Goal: Information Seeking & Learning: Learn about a topic

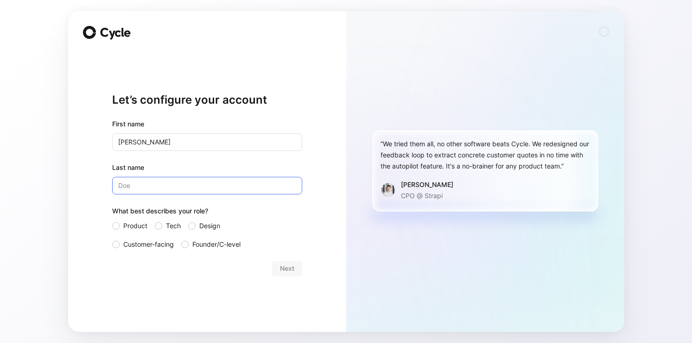
click at [207, 189] on input "Last name" at bounding box center [207, 186] width 190 height 18
click at [288, 272] on div "Next" at bounding box center [207, 268] width 190 height 15
click at [138, 223] on span "Product" at bounding box center [135, 226] width 24 height 11
click at [112, 221] on input "Product" at bounding box center [112, 221] width 0 height 0
click at [167, 184] on input "Last name" at bounding box center [207, 186] width 190 height 18
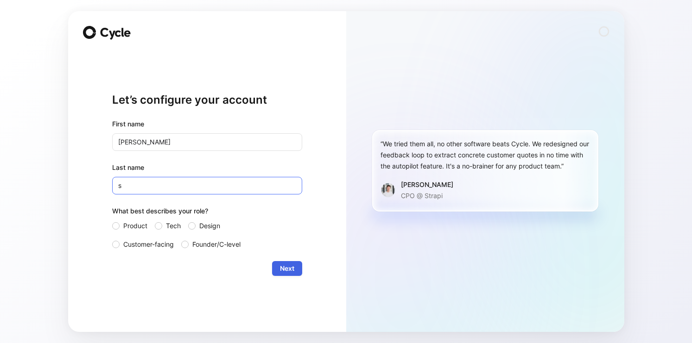
type input "s"
click at [290, 268] on span "Next" at bounding box center [287, 268] width 14 height 11
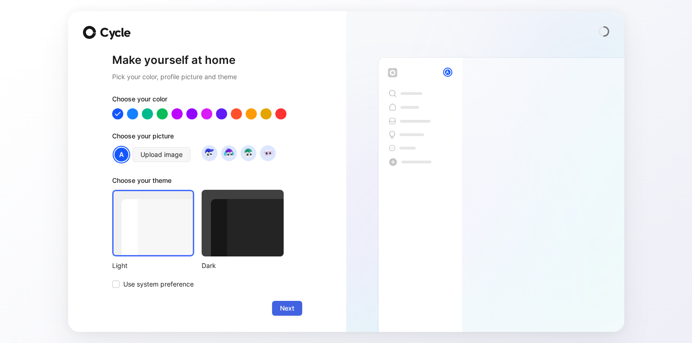
click at [294, 303] on span "Next" at bounding box center [287, 308] width 14 height 11
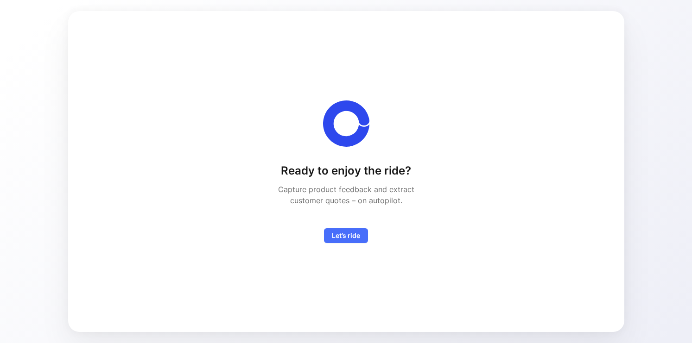
click at [349, 251] on div "Ready to enjoy the ride? Capture product feedback and extract customer quotes –…" at bounding box center [346, 171] width 526 height 291
click at [348, 238] on span "Let’s ride" at bounding box center [346, 235] width 28 height 11
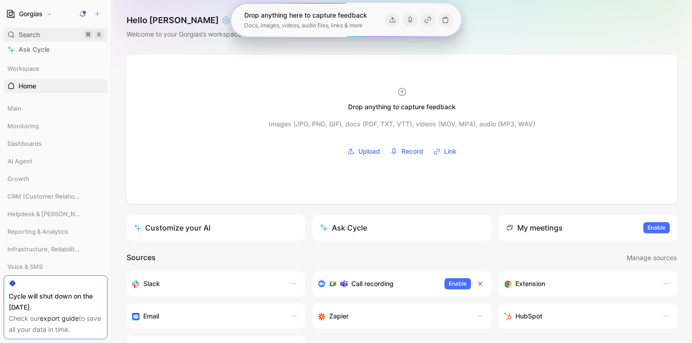
click at [80, 28] on div "Search ⌘ K" at bounding box center [56, 35] width 104 height 14
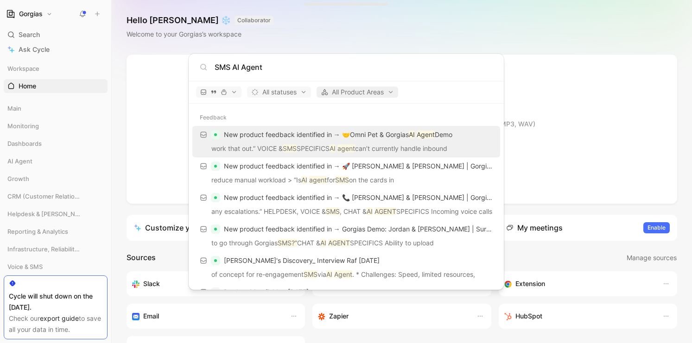
type input "SMS AI Agent"
click at [367, 90] on span "All Product Areas" at bounding box center [357, 92] width 73 height 11
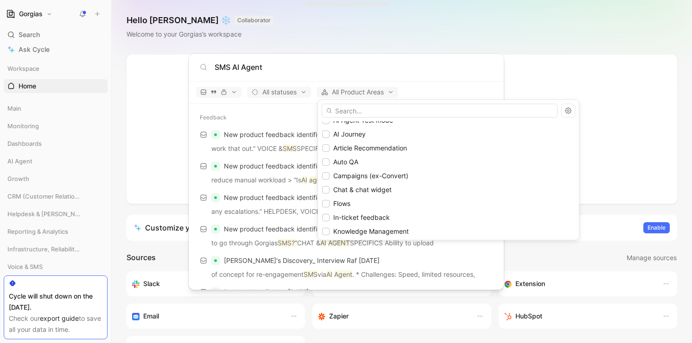
scroll to position [116, 0]
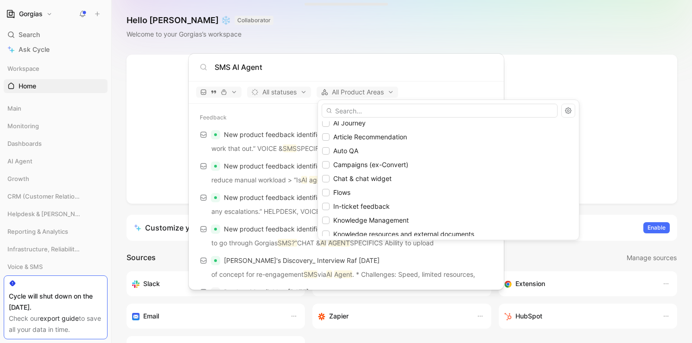
click at [388, 96] on div at bounding box center [346, 171] width 692 height 343
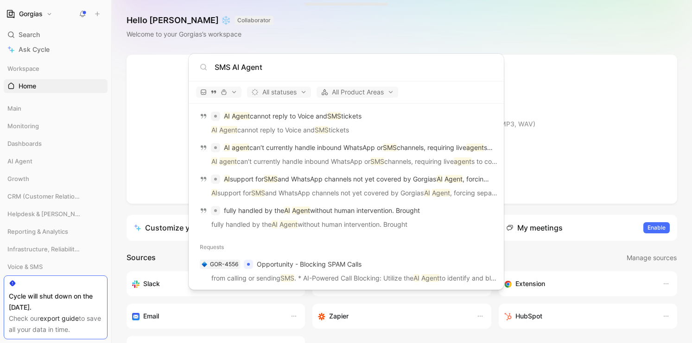
scroll to position [752, 0]
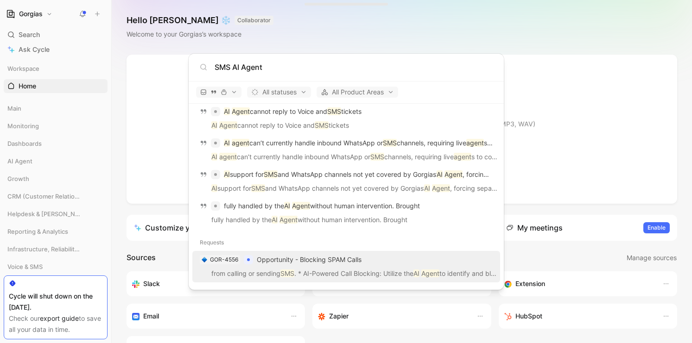
click at [397, 271] on p "from calling or sending SMS . * AI-Powered Call Blocking: Utilize the AI Agent …" at bounding box center [346, 275] width 302 height 14
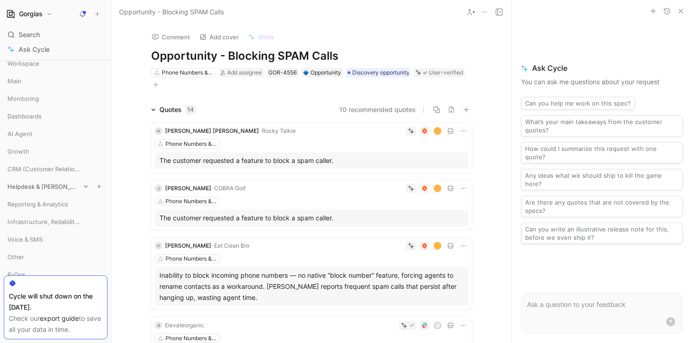
scroll to position [6, 0]
click at [59, 126] on div "Dashboards" at bounding box center [56, 118] width 104 height 18
click at [59, 133] on div "AI Agent" at bounding box center [56, 134] width 104 height 14
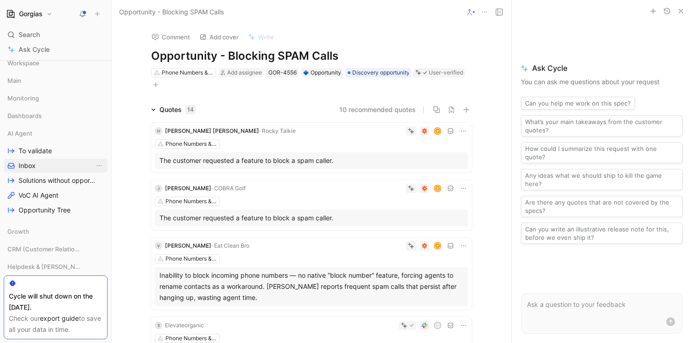
click at [63, 168] on link "Inbox" at bounding box center [56, 166] width 104 height 14
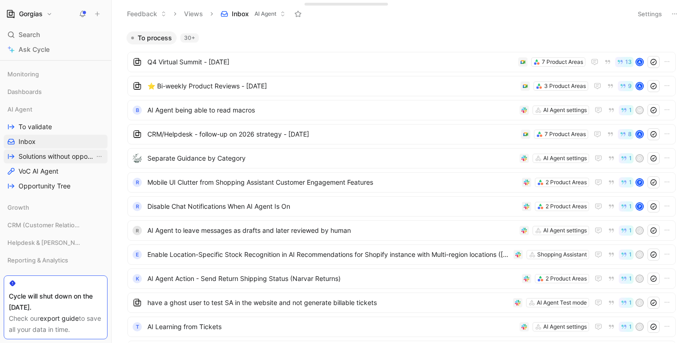
scroll to position [30, 0]
click at [65, 173] on link "VoC AI Agent" at bounding box center [56, 171] width 104 height 14
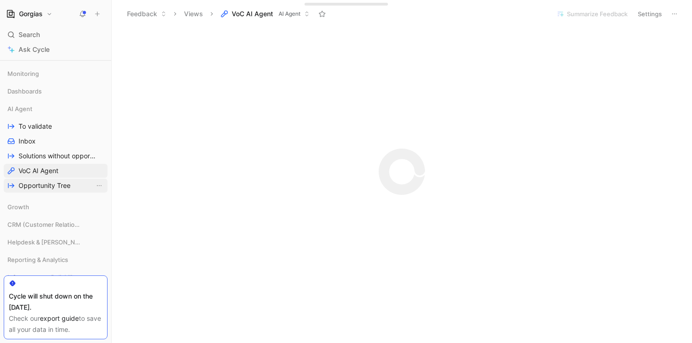
click at [72, 185] on link "Opportunity Tree" at bounding box center [56, 186] width 104 height 14
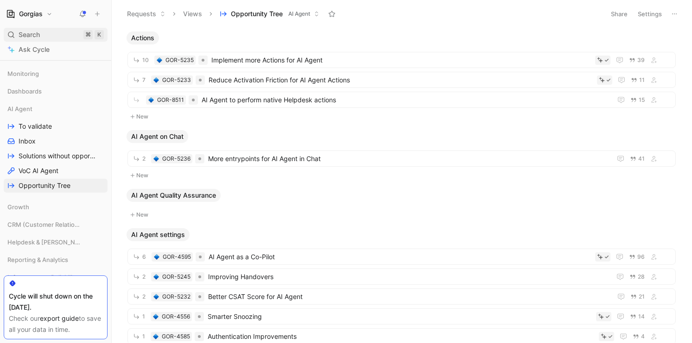
click at [30, 38] on span "Search" at bounding box center [29, 34] width 21 height 11
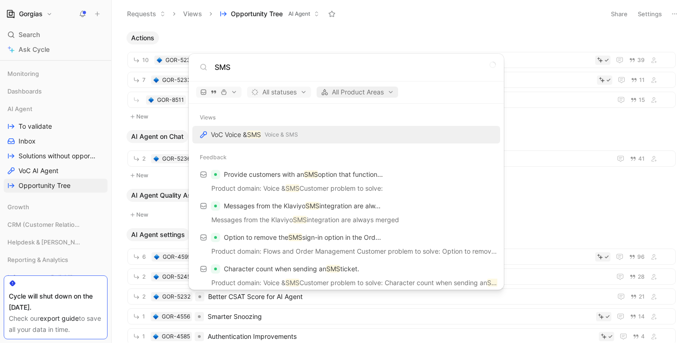
click at [344, 94] on span "All Product Areas" at bounding box center [357, 92] width 73 height 11
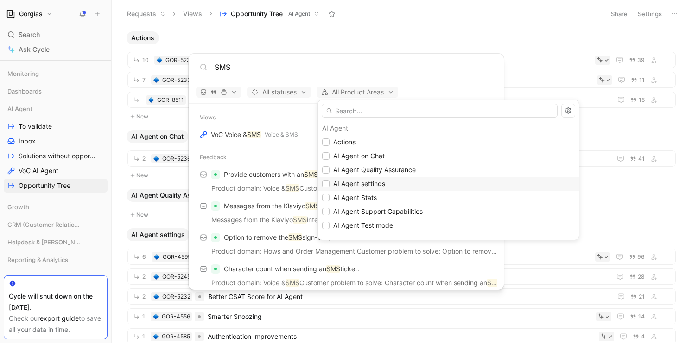
click at [395, 185] on div "AI Agent settings" at bounding box center [448, 183] width 253 height 11
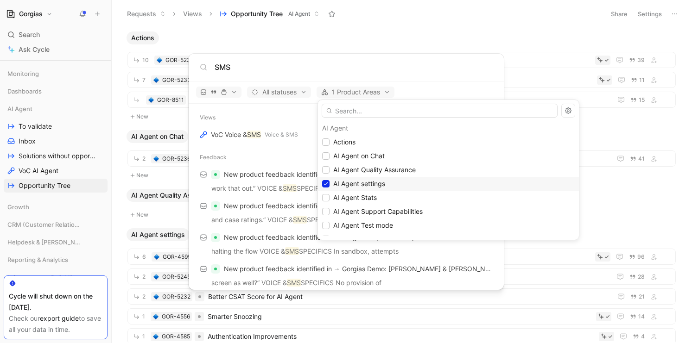
click at [358, 181] on span "AI Agent settings" at bounding box center [359, 184] width 52 height 8
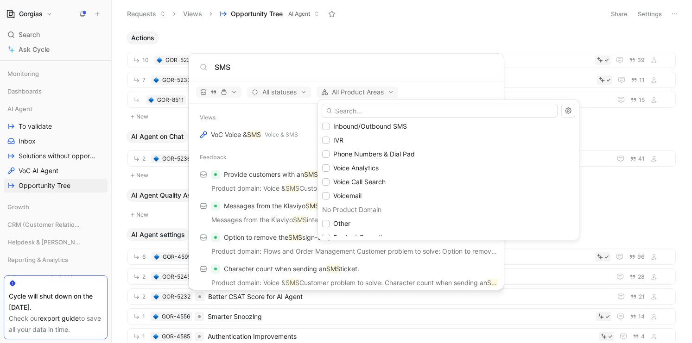
scroll to position [1205, 0]
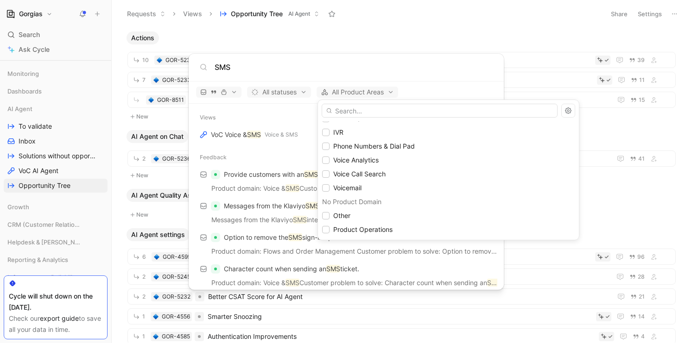
click at [283, 60] on div at bounding box center [346, 171] width 692 height 343
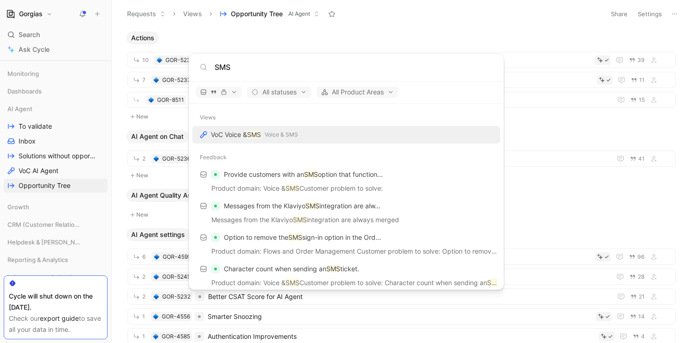
click at [298, 76] on div "SMS" at bounding box center [346, 68] width 315 height 28
click at [292, 69] on input "SMS" at bounding box center [354, 67] width 278 height 11
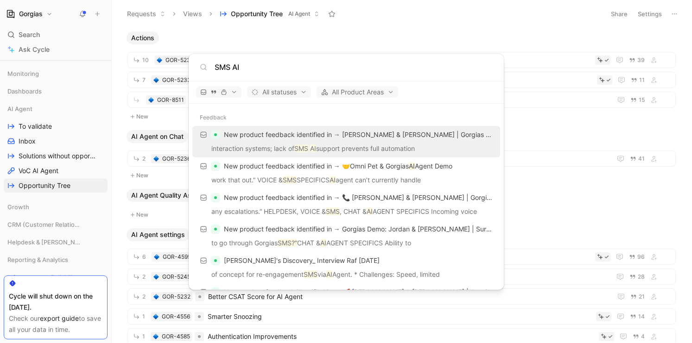
type input "SMS AI"
click at [401, 149] on p "interaction systems; lack of SMS AI support prevents full automation" at bounding box center [346, 150] width 302 height 14
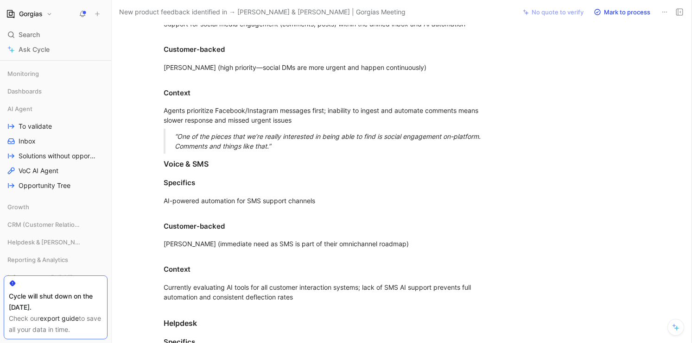
scroll to position [483, 0]
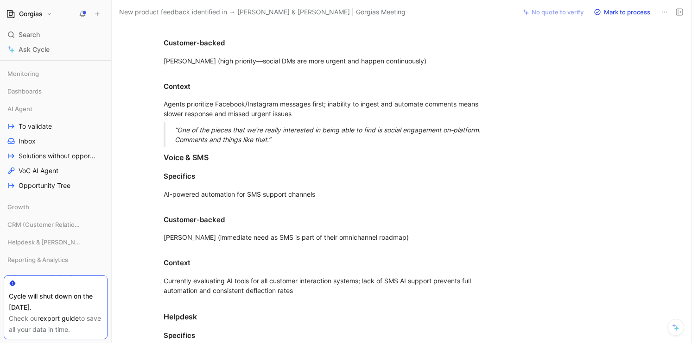
click at [293, 194] on div "AI-powered automation for SMS support channels" at bounding box center [324, 195] width 321 height 10
click at [295, 235] on div "[PERSON_NAME] (immediate need as SMS is part of their omnichannel roadmap)" at bounding box center [324, 238] width 321 height 10
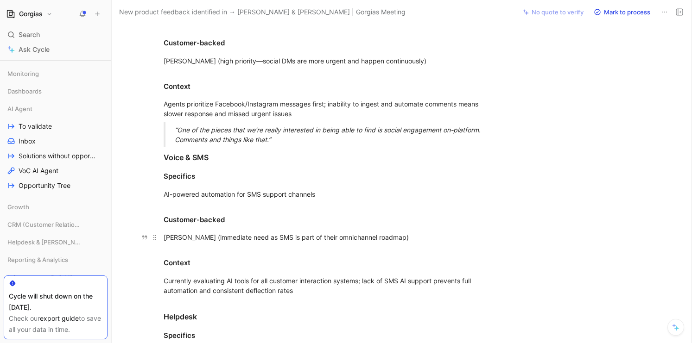
click at [295, 235] on div "[PERSON_NAME] (immediate need as SMS is part of their omnichannel roadmap)" at bounding box center [324, 238] width 321 height 10
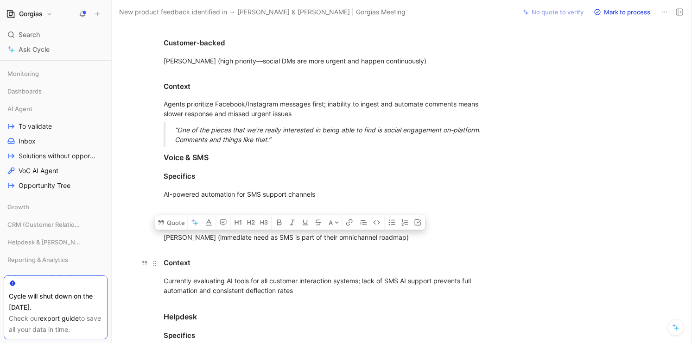
click at [344, 253] on h4 "Context" at bounding box center [324, 259] width 356 height 26
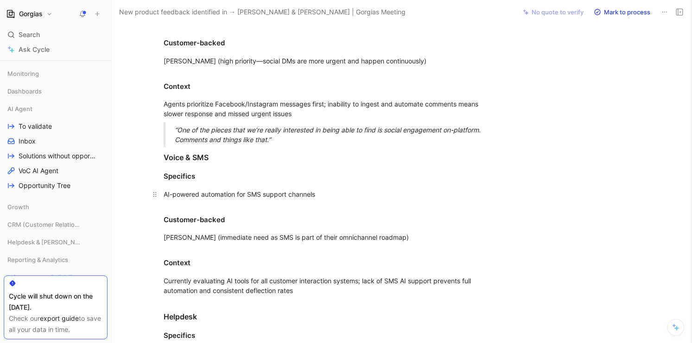
drag, startPoint x: 422, startPoint y: 232, endPoint x: 241, endPoint y: 198, distance: 184.4
click at [240, 201] on div "Integrations Specifics Need to pull historic orders and investor-perk data from…" at bounding box center [323, 56] width 385 height 890
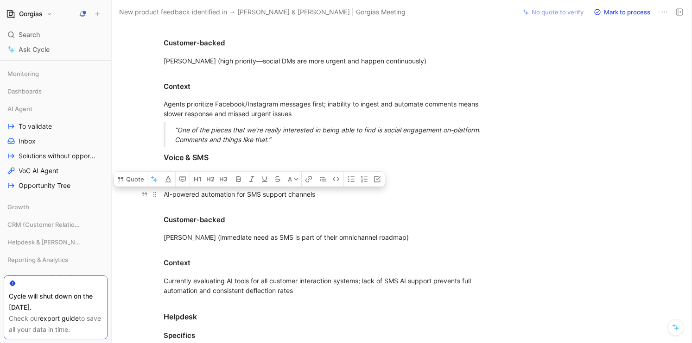
click at [241, 197] on div "AI-powered automation for SMS support channels" at bounding box center [324, 195] width 321 height 10
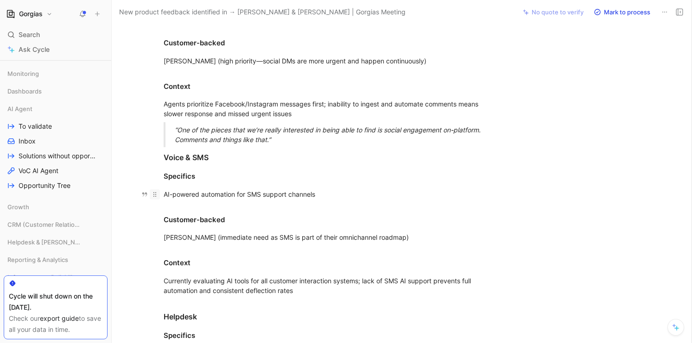
click at [153, 196] on icon at bounding box center [154, 194] width 7 height 7
click at [180, 190] on div "AI-powered automation for SMS support channels" at bounding box center [324, 195] width 321 height 10
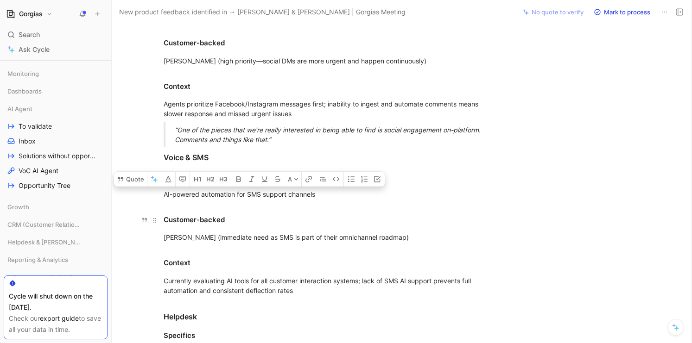
click at [335, 226] on h4 "Customer-backed" at bounding box center [324, 216] width 356 height 26
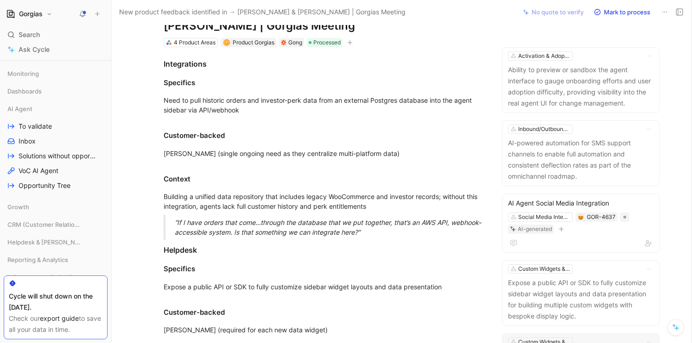
scroll to position [0, 0]
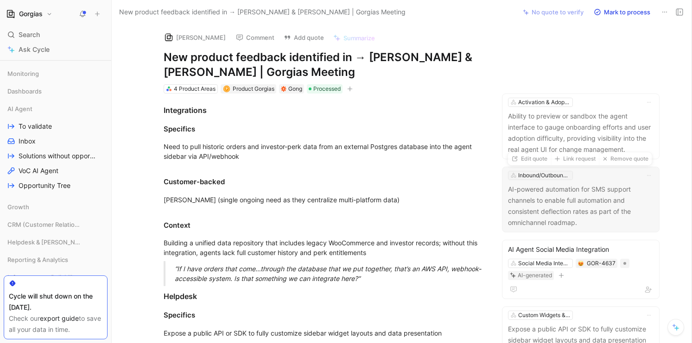
click at [547, 177] on div "Inbound/Outbound SMS" at bounding box center [544, 175] width 52 height 9
click at [551, 173] on div "Inbound/Outbound SMS" at bounding box center [544, 175] width 52 height 9
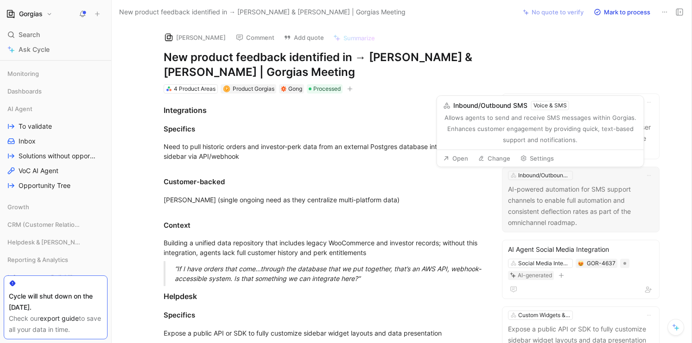
click at [528, 127] on div "Allows agents to send and receive SMS messages within Gorgias. Enhances custome…" at bounding box center [540, 128] width 195 height 33
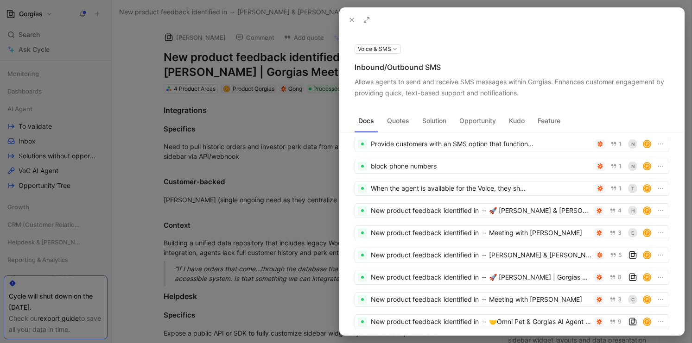
scroll to position [29, 0]
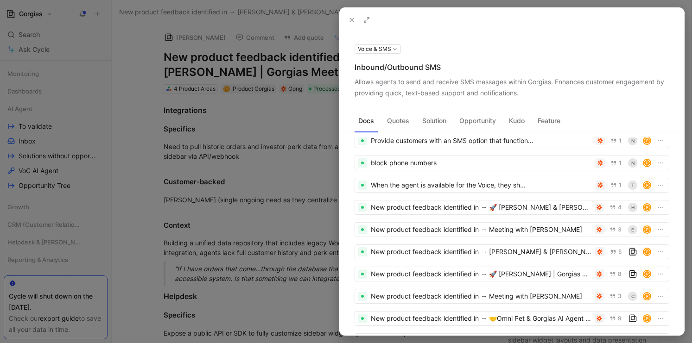
click at [438, 125] on button "Solution" at bounding box center [434, 121] width 32 height 15
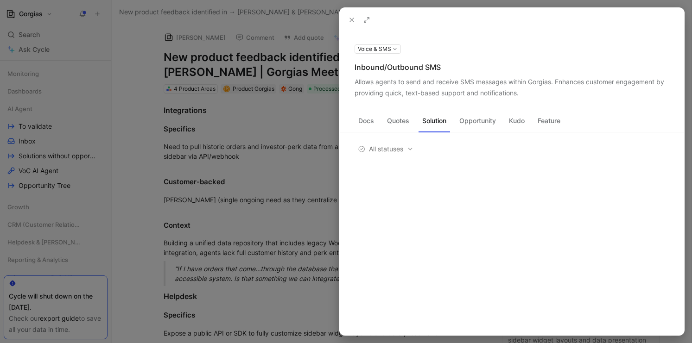
click at [476, 121] on button "Opportunity" at bounding box center [478, 121] width 44 height 15
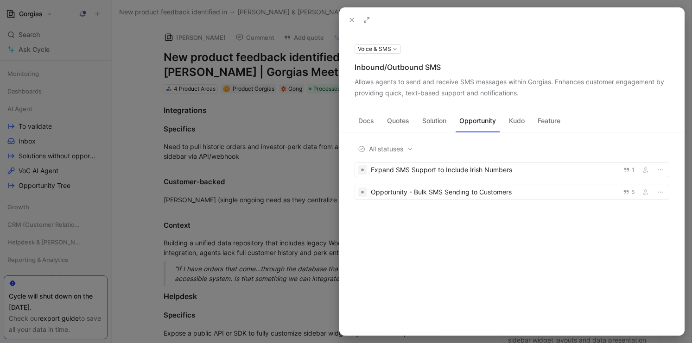
click at [526, 120] on button "Kudo" at bounding box center [516, 121] width 23 height 15
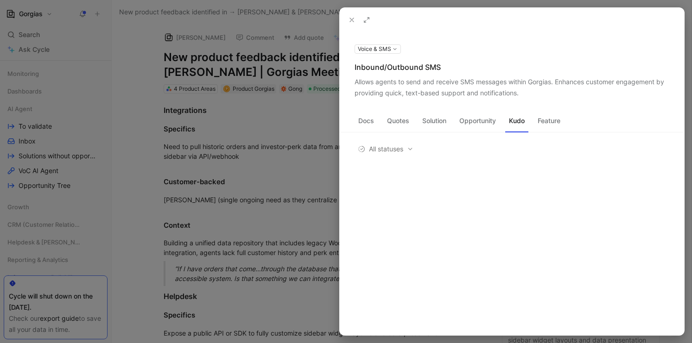
click at [548, 120] on button "Feature" at bounding box center [549, 121] width 30 height 15
click at [392, 126] on button "Quotes" at bounding box center [398, 121] width 30 height 15
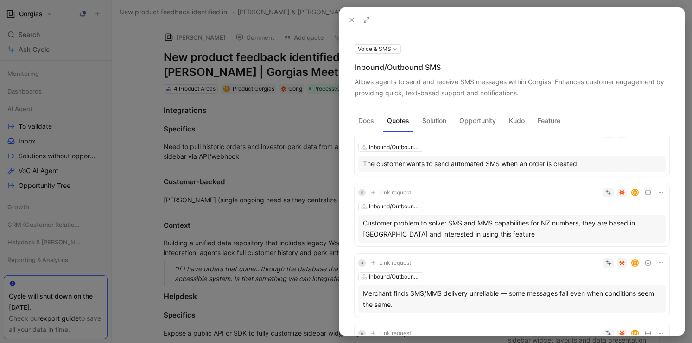
click at [369, 125] on button "Docs" at bounding box center [366, 121] width 23 height 15
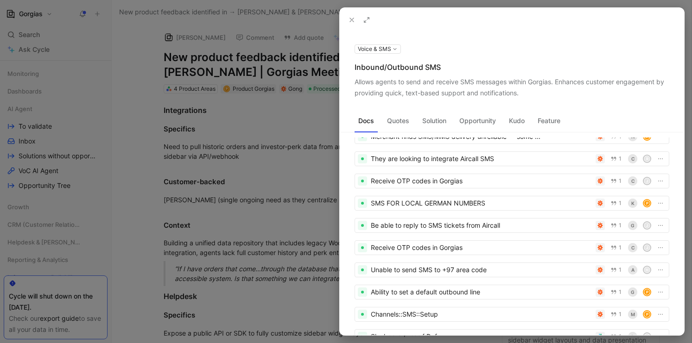
scroll to position [798, 0]
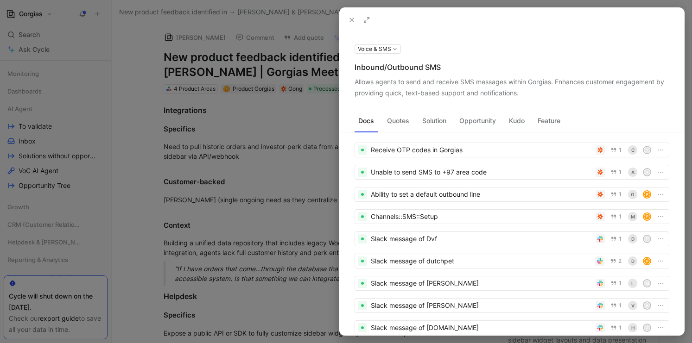
click at [313, 198] on div at bounding box center [346, 171] width 692 height 343
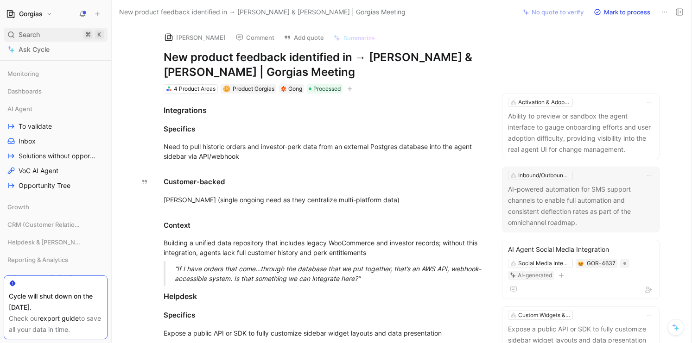
click at [47, 38] on div "Search ⌘ K" at bounding box center [56, 35] width 104 height 14
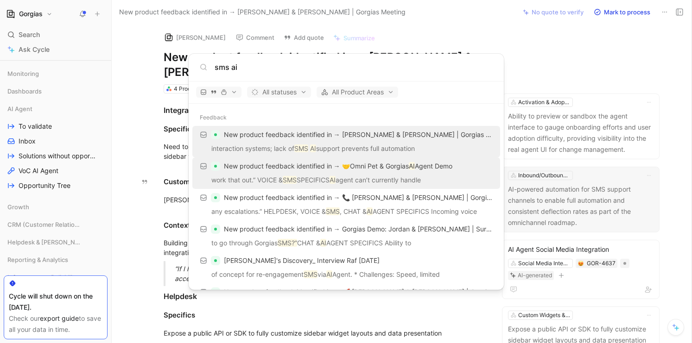
type input "sms ai"
click at [423, 175] on p "work that out.” VOICE & SMS SPECIFICS AI agent can’t currently handle" at bounding box center [346, 182] width 302 height 14
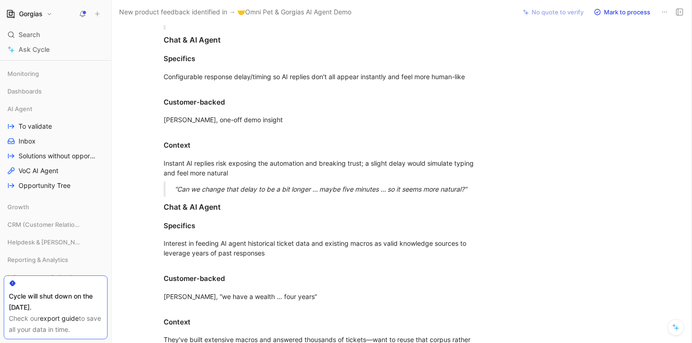
scroll to position [180, 0]
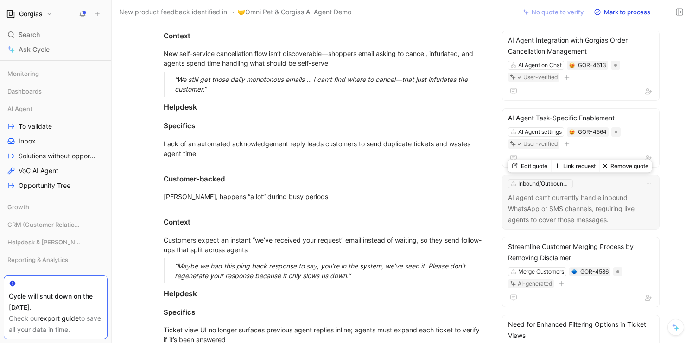
click at [647, 223] on p "AI agent can’t currently handle inbound WhatsApp or SMS channels, requiring liv…" at bounding box center [581, 208] width 146 height 33
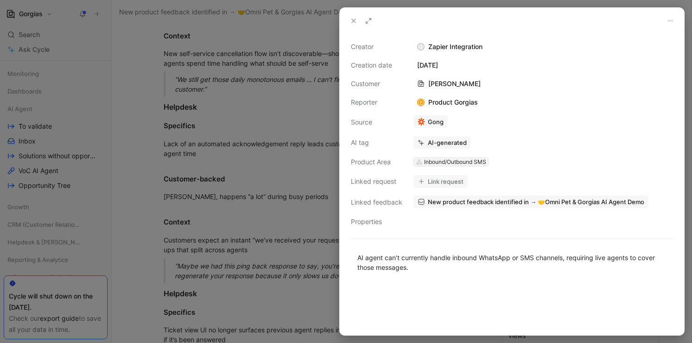
click at [431, 162] on div "Inbound/Outbound SMS" at bounding box center [455, 162] width 62 height 9
click at [439, 159] on div "Inbound/Outbound SMS" at bounding box center [455, 162] width 62 height 9
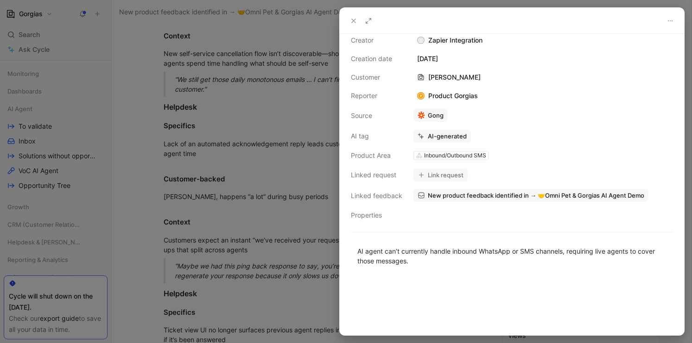
click at [110, 165] on div at bounding box center [346, 171] width 692 height 343
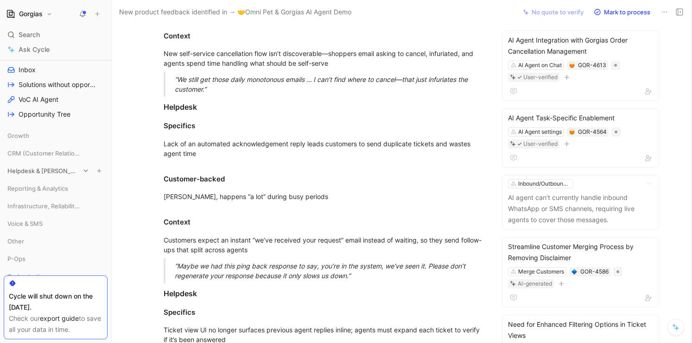
scroll to position [108, 0]
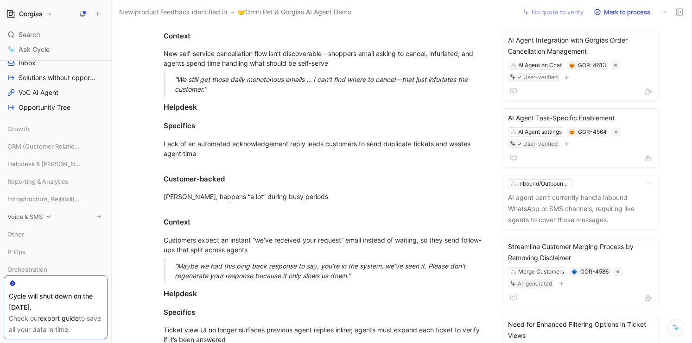
click at [44, 223] on div "Voice & SMS" at bounding box center [56, 217] width 104 height 14
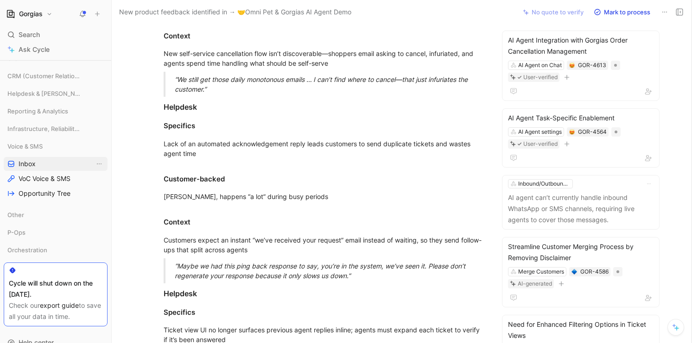
scroll to position [193, 0]
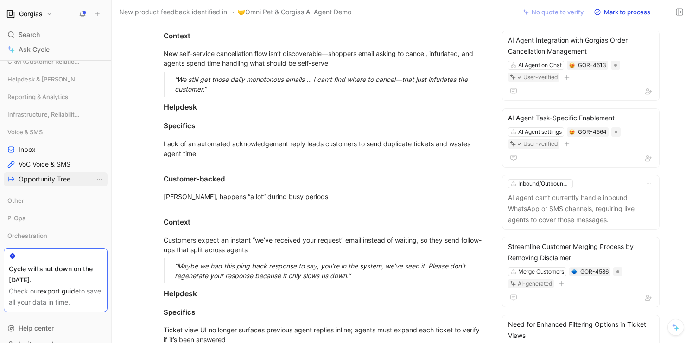
click at [57, 178] on span "Opportunity Tree" at bounding box center [45, 179] width 52 height 9
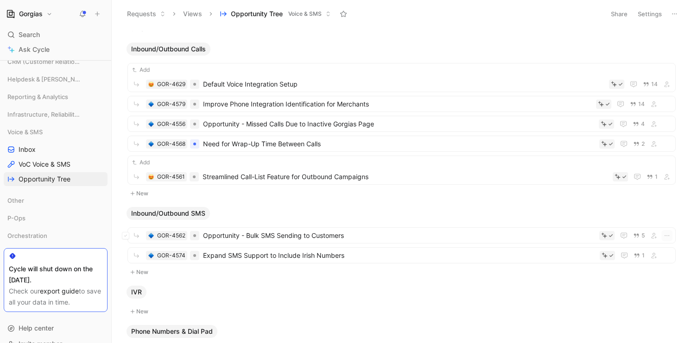
scroll to position [354, 0]
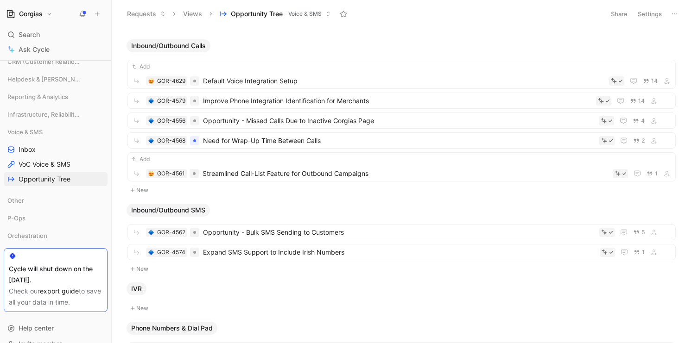
click at [139, 272] on button "New" at bounding box center [402, 269] width 550 height 11
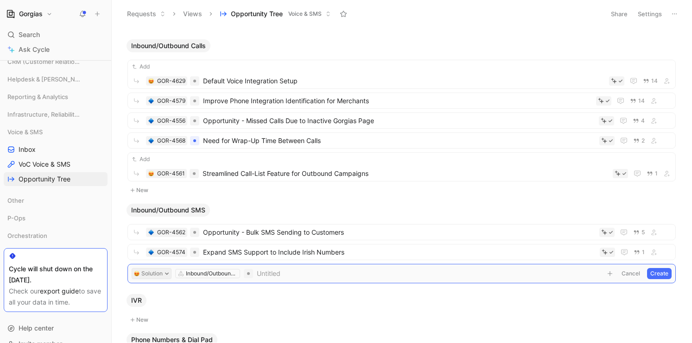
click at [165, 272] on icon at bounding box center [167, 274] width 5 height 5
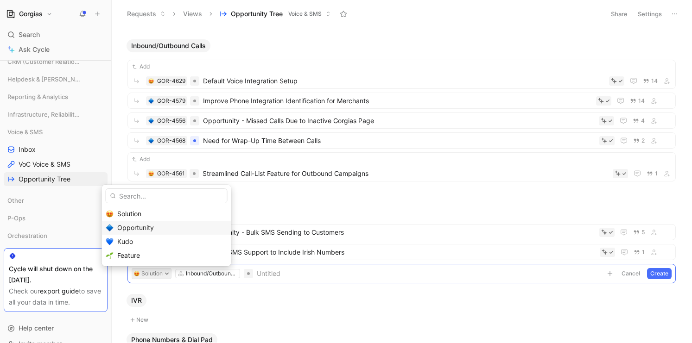
click at [182, 231] on div "Opportunity" at bounding box center [172, 227] width 110 height 11
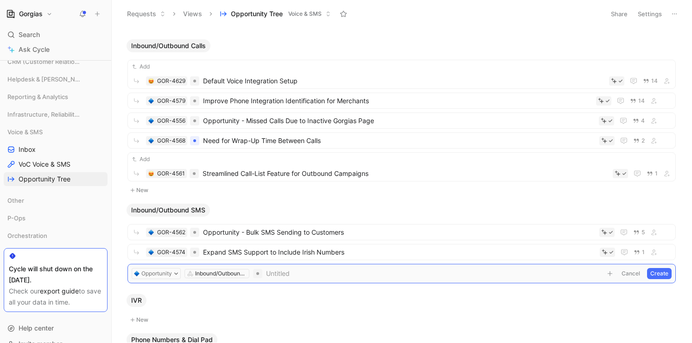
click at [222, 274] on div "Inbound/Outbound SMS" at bounding box center [221, 273] width 52 height 9
click at [280, 279] on span at bounding box center [434, 273] width 336 height 11
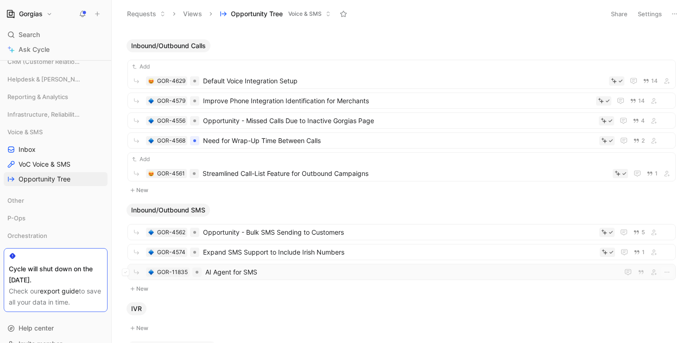
click at [320, 276] on span "AI Agent for SMS" at bounding box center [410, 272] width 410 height 11
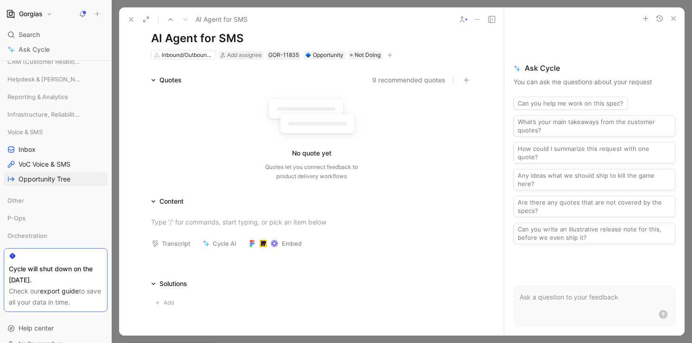
scroll to position [19, 0]
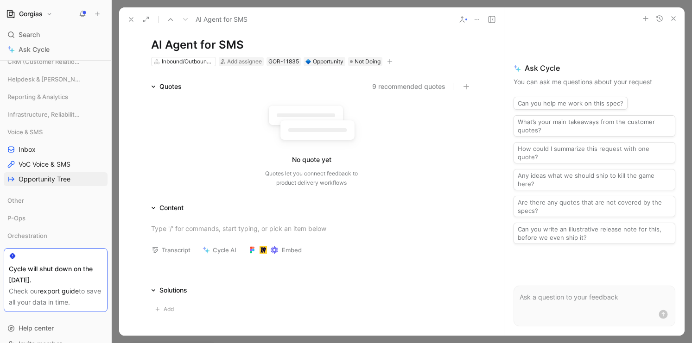
click at [406, 83] on button "9 recommended quotes" at bounding box center [408, 86] width 73 height 11
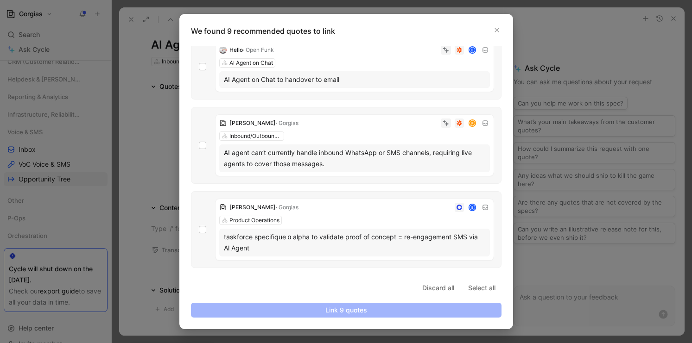
scroll to position [160, 0]
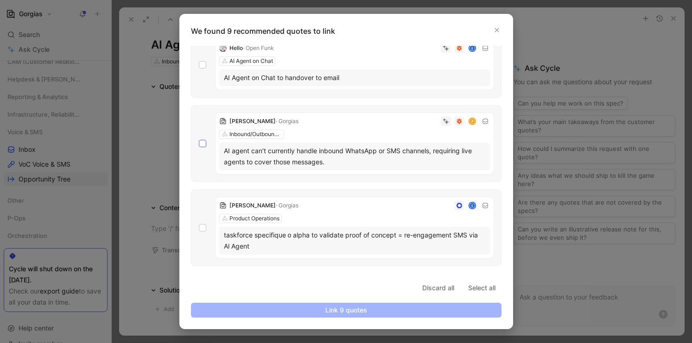
click at [203, 143] on icon at bounding box center [203, 144] width 6 height 6
click at [199, 300] on input "checkbox" at bounding box center [199, 300] width 0 height 0
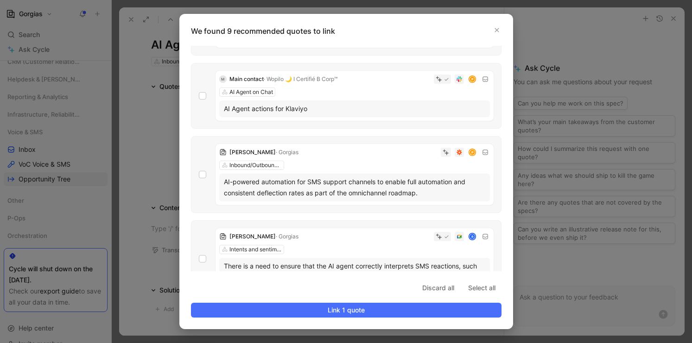
scroll to position [376, 0]
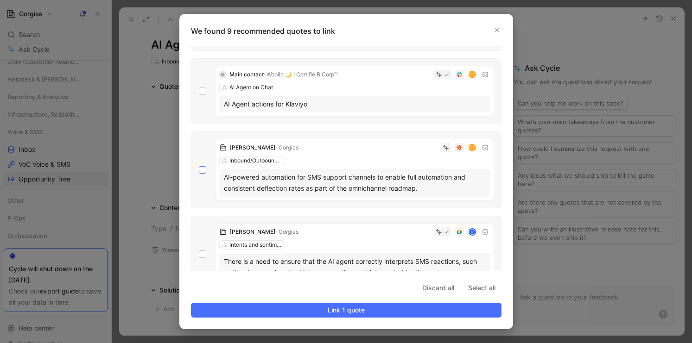
click at [206, 172] on div "[PERSON_NAME] P Inbound/Outbound SMS AI-powered automation for SMS support chan…" at bounding box center [346, 170] width 310 height 77
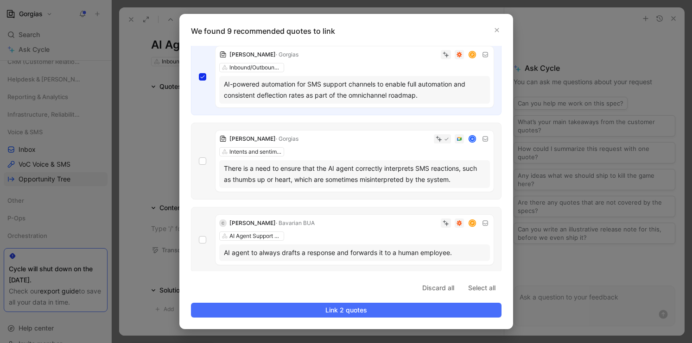
scroll to position [470, 0]
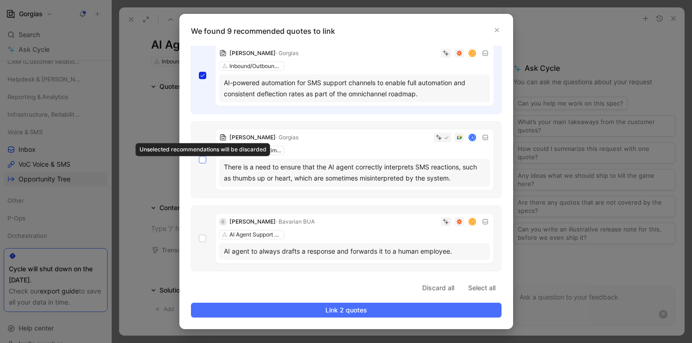
click at [206, 160] on div at bounding box center [202, 159] width 7 height 7
click at [204, 160] on icon at bounding box center [203, 160] width 6 height 6
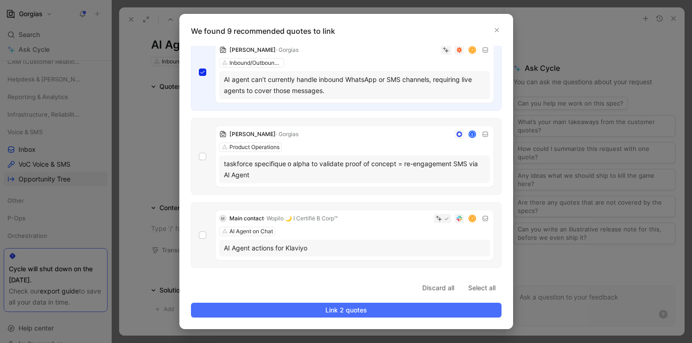
scroll to position [239, 0]
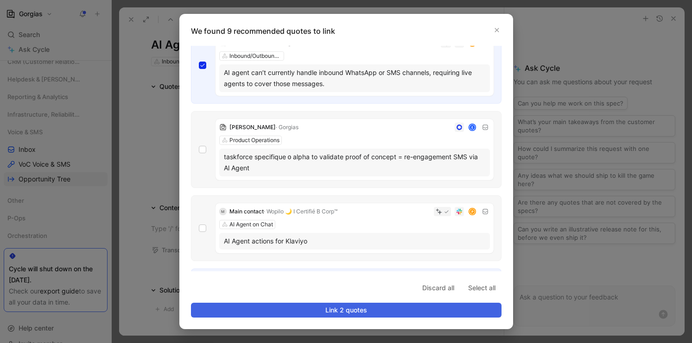
click at [357, 311] on span "Link 2 quotes" at bounding box center [346, 310] width 295 height 11
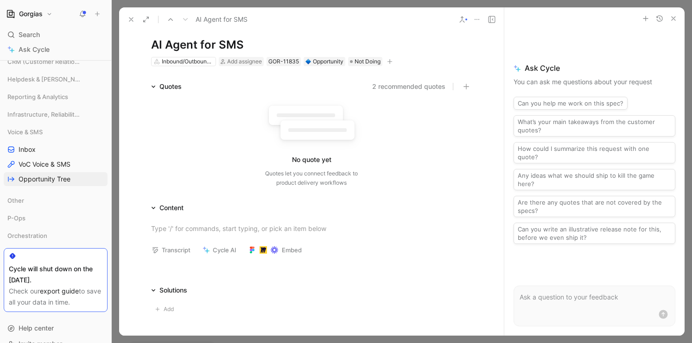
click at [412, 88] on button "2 recommended quotes" at bounding box center [408, 86] width 73 height 11
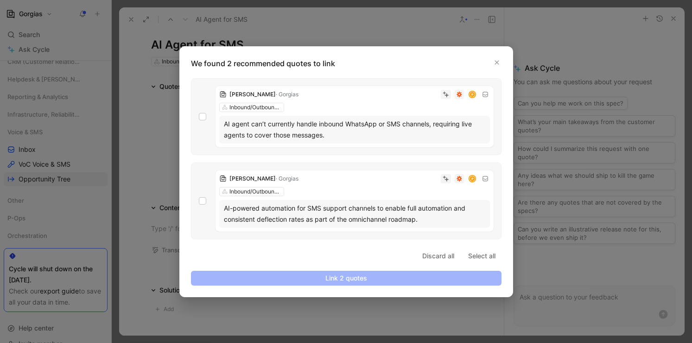
click at [154, 196] on div at bounding box center [346, 171] width 692 height 343
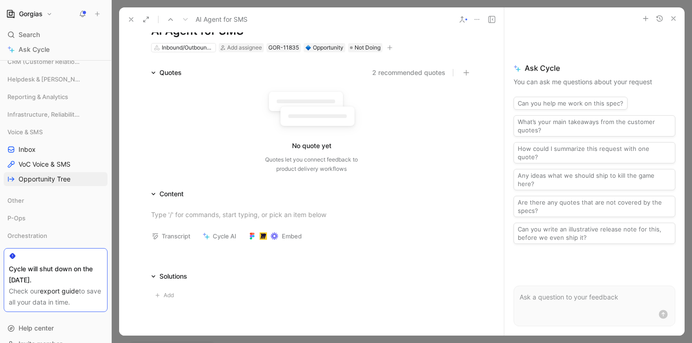
scroll to position [0, 0]
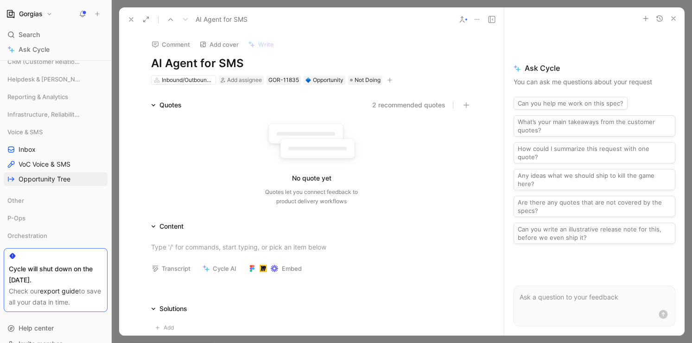
click at [270, 184] on div "No quote yet Quotes let you connect feedback to product delivery workflows" at bounding box center [311, 162] width 321 height 88
click at [174, 314] on div "Solutions" at bounding box center [173, 309] width 28 height 11
click at [182, 307] on div "Solutions" at bounding box center [173, 309] width 28 height 11
click at [675, 17] on use "button" at bounding box center [673, 19] width 4 height 4
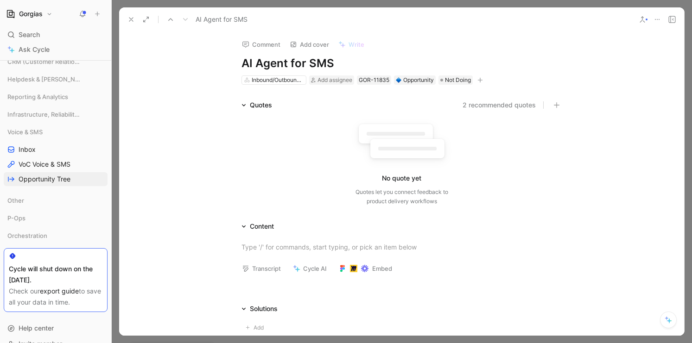
click at [382, 120] on icon at bounding box center [401, 143] width 102 height 51
click at [511, 107] on button "2 recommended quotes" at bounding box center [498, 105] width 73 height 11
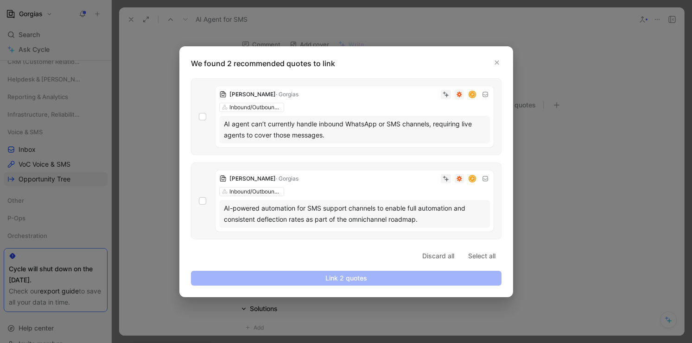
click at [197, 197] on div "[PERSON_NAME] P Inbound/Outbound SMS AI-powered automation for SMS support chan…" at bounding box center [346, 201] width 310 height 77
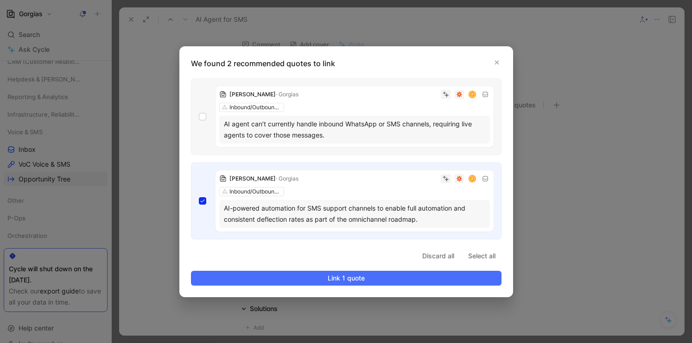
click at [202, 108] on div "[PERSON_NAME] P Inbound/Outbound SMS AI agent can’t currently handle inbound Wh…" at bounding box center [346, 116] width 310 height 77
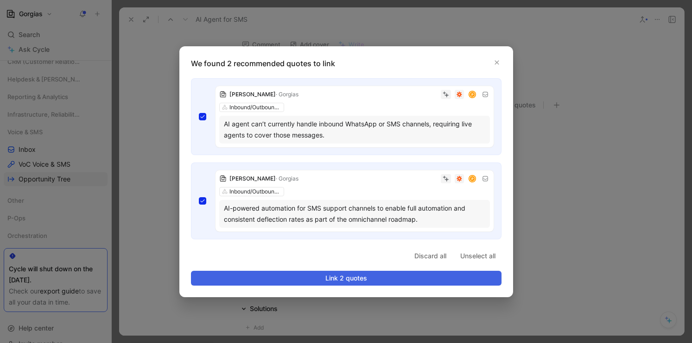
click at [437, 276] on span "Link 2 quotes" at bounding box center [346, 278] width 295 height 11
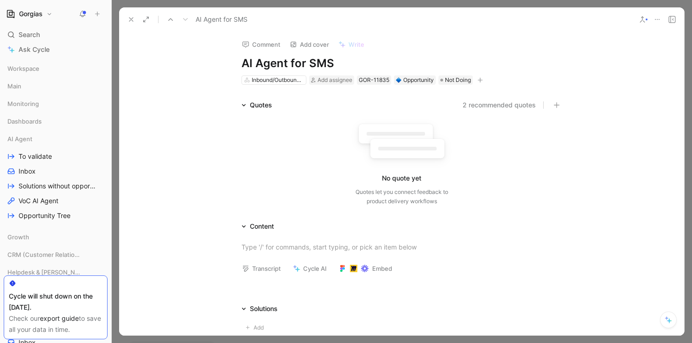
scroll to position [10, 0]
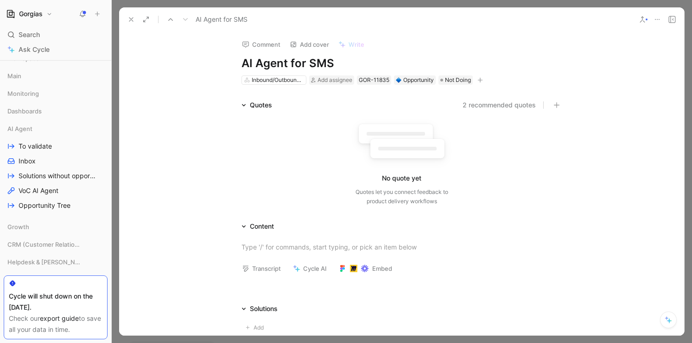
click at [499, 108] on button "2 recommended quotes" at bounding box center [498, 105] width 73 height 11
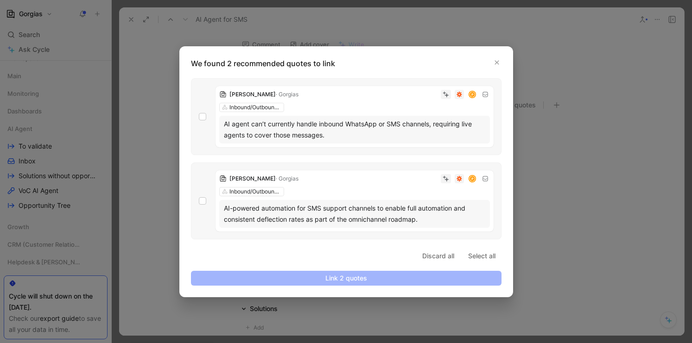
click at [342, 196] on div "[PERSON_NAME] P Inbound/Outbound SMS AI-powered automation for SMS support chan…" at bounding box center [354, 201] width 278 height 61
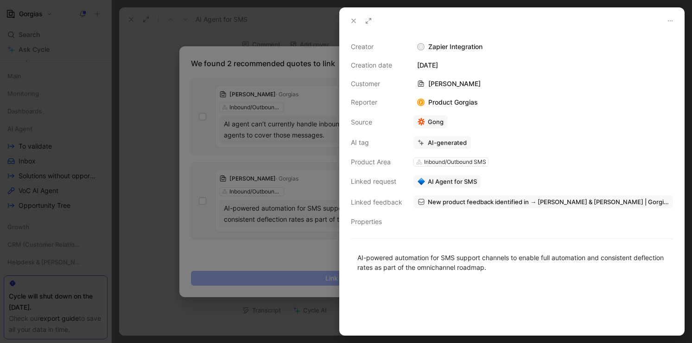
click at [534, 202] on span "New product feedback identified in → [PERSON_NAME] & [PERSON_NAME] | Gorgias Me…" at bounding box center [548, 202] width 241 height 8
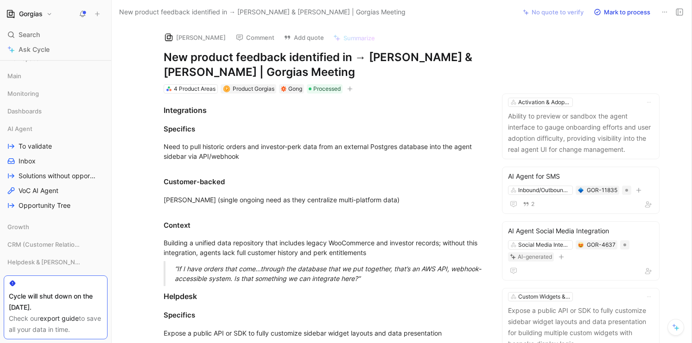
click at [291, 91] on div "Gong" at bounding box center [295, 88] width 14 height 9
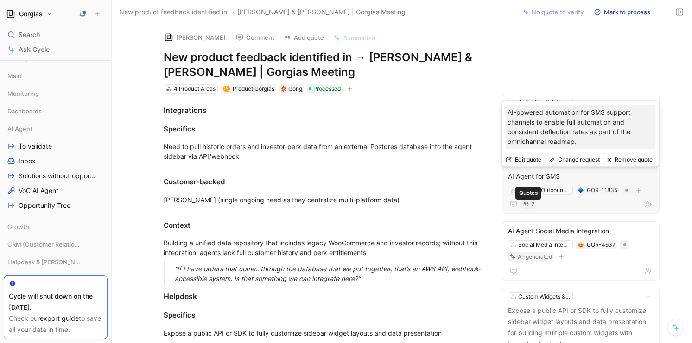
click at [533, 202] on span "2" at bounding box center [532, 205] width 3 height 6
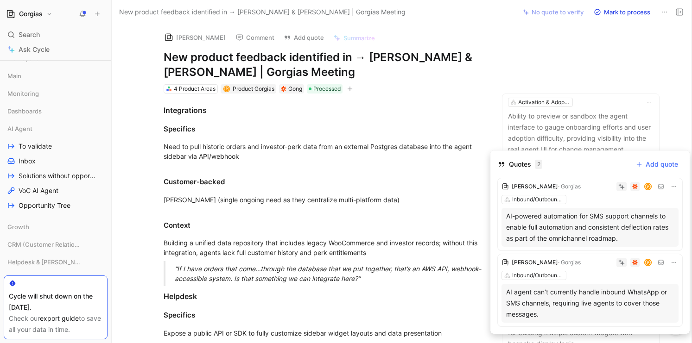
click at [675, 185] on icon at bounding box center [673, 186] width 7 height 7
click at [634, 188] on use at bounding box center [634, 187] width 5 height 6
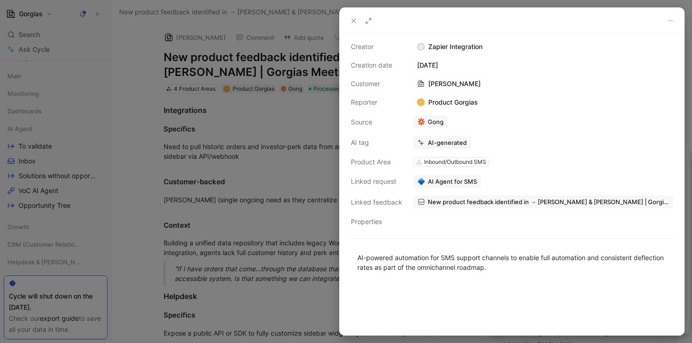
scroll to position [6, 0]
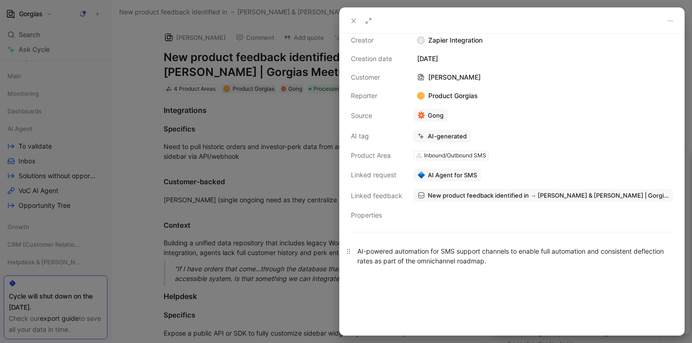
click at [618, 260] on div "AI-powered automation for SMS support channels to enable full automation and co…" at bounding box center [511, 256] width 309 height 19
click at [543, 198] on span "New product feedback identified in → [PERSON_NAME] & [PERSON_NAME] | Gorgias Me…" at bounding box center [548, 195] width 241 height 8
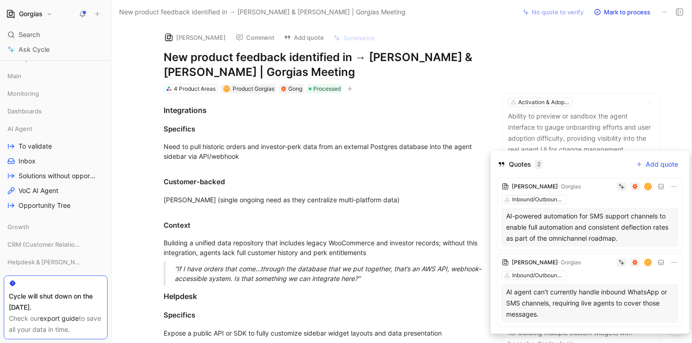
click at [560, 308] on div "AI agent can’t currently handle inbound WhatsApp or SMS channels, requiring liv…" at bounding box center [590, 303] width 168 height 33
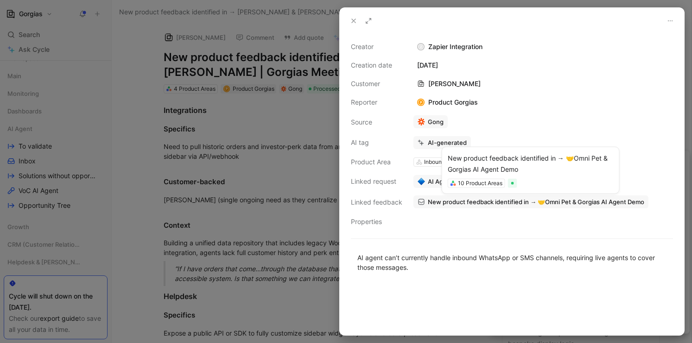
click at [532, 195] on div "New product feedback identified in → 🤝Omni Pet & Gorgias AI Agent Demo New prod…" at bounding box center [542, 202] width 261 height 15
click at [531, 200] on span "New product feedback identified in → 🤝Omni Pet & Gorgias AI Agent Demo" at bounding box center [536, 202] width 216 height 8
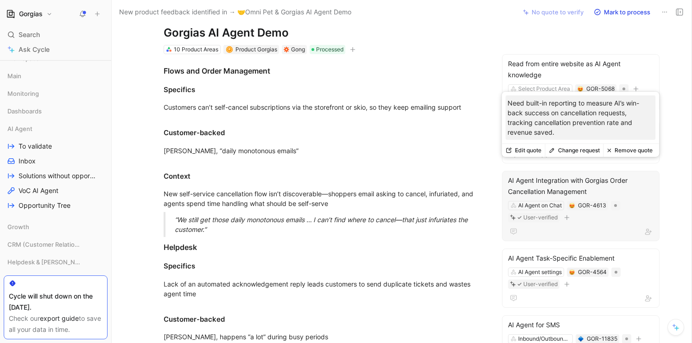
scroll to position [174, 0]
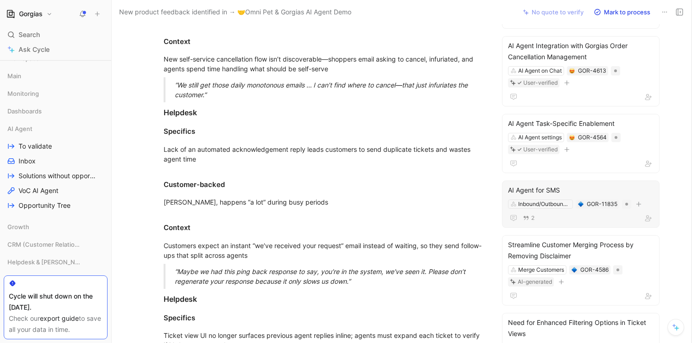
click at [598, 192] on div "AI Agent for SMS" at bounding box center [581, 190] width 146 height 11
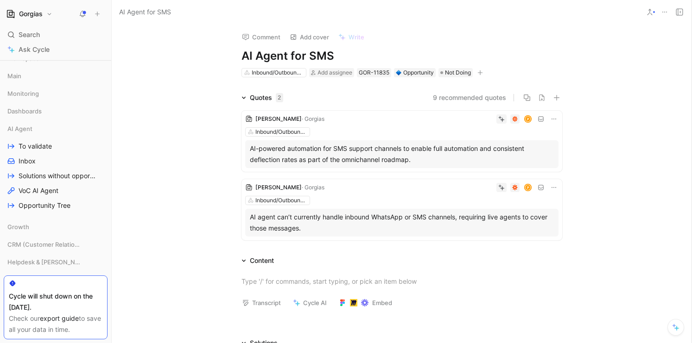
click at [551, 120] on icon at bounding box center [553, 118] width 7 height 7
click at [323, 154] on div "AI-powered automation for SMS support channels to enable full automation and co…" at bounding box center [402, 154] width 304 height 22
